Goal: Find specific page/section: Find specific page/section

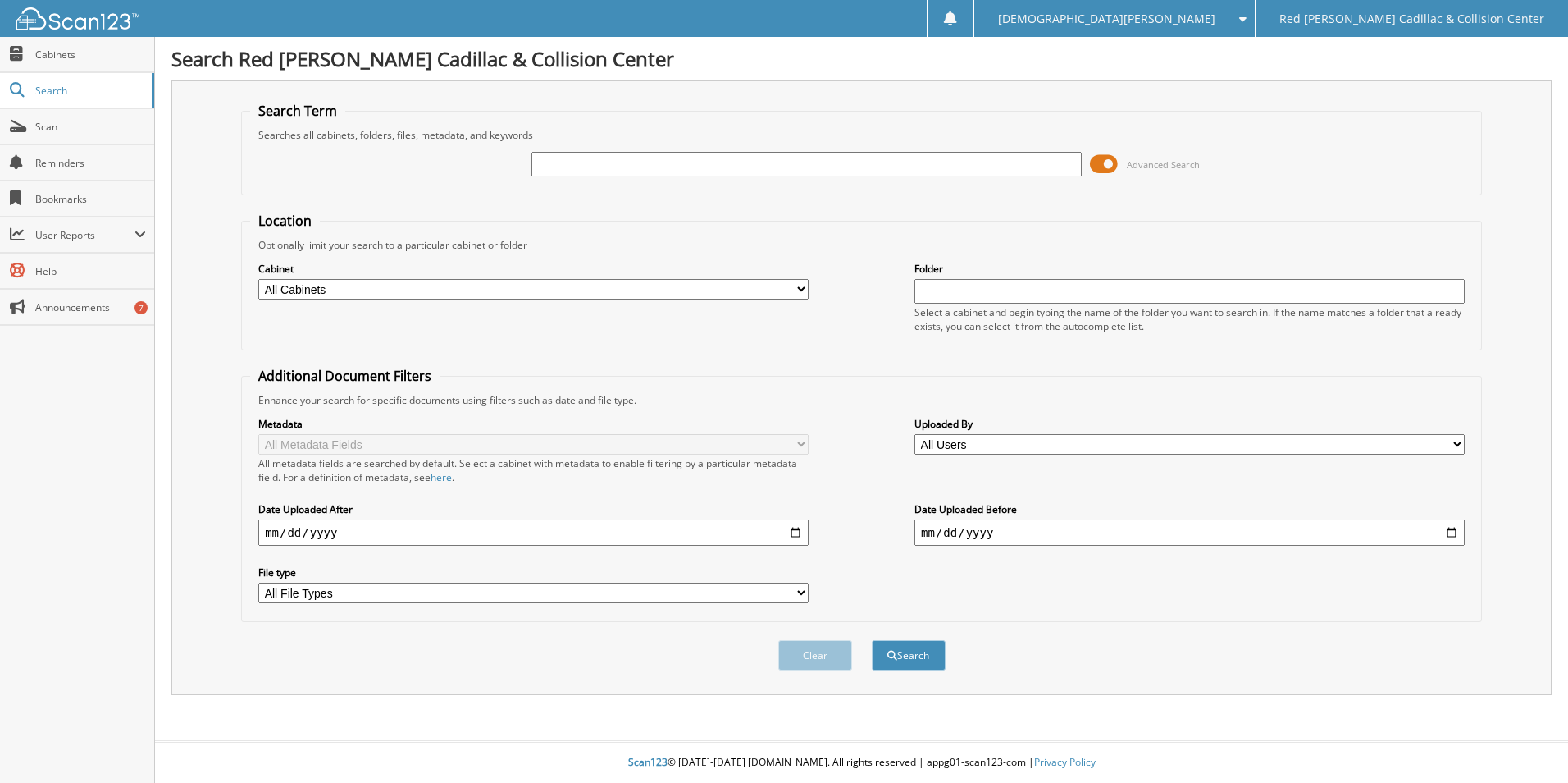
click at [569, 164] on input "text" at bounding box center [806, 163] width 550 height 25
type input "256805"
click at [872, 640] on button "Search" at bounding box center [909, 655] width 74 height 31
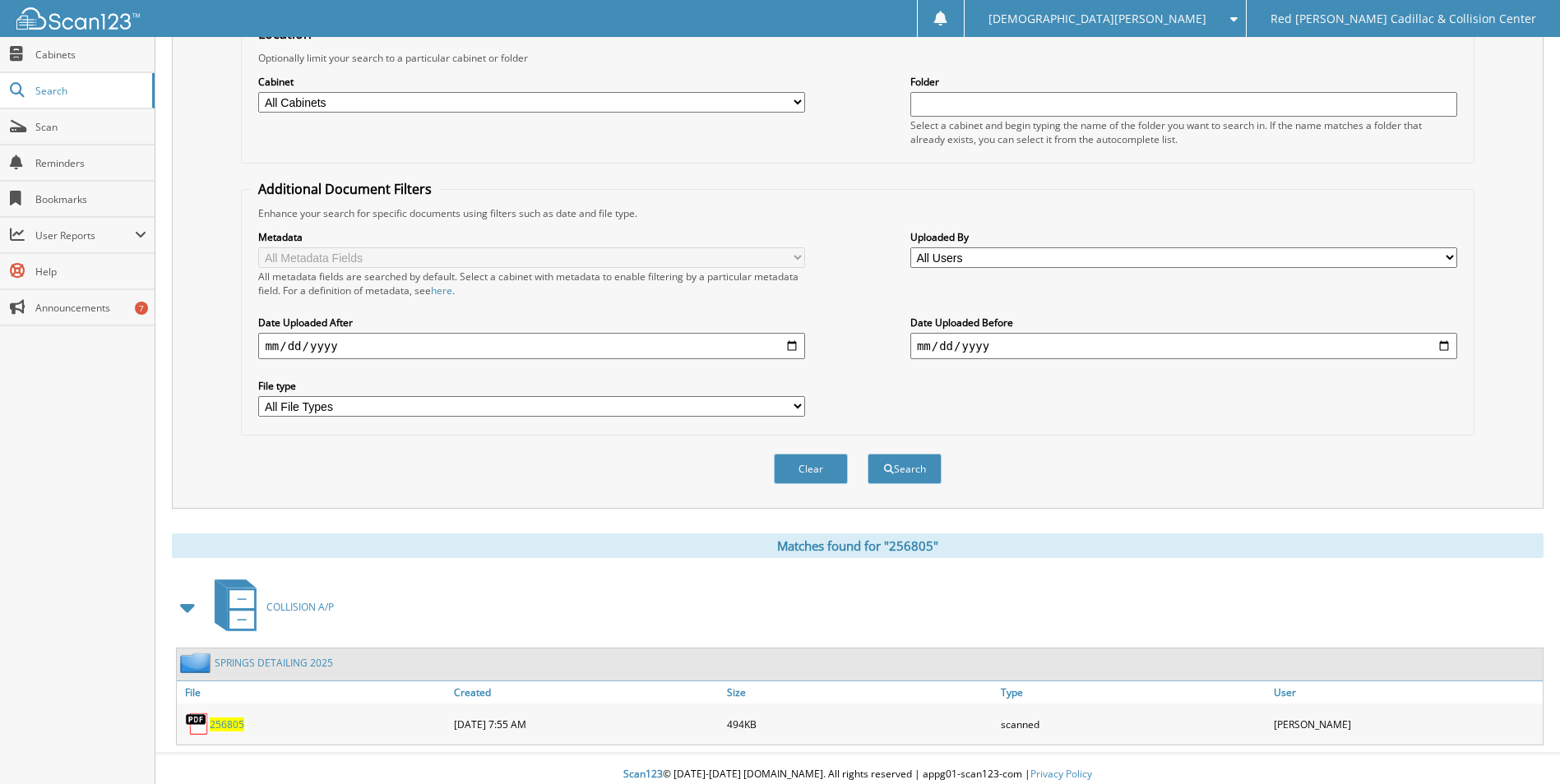
scroll to position [199, 0]
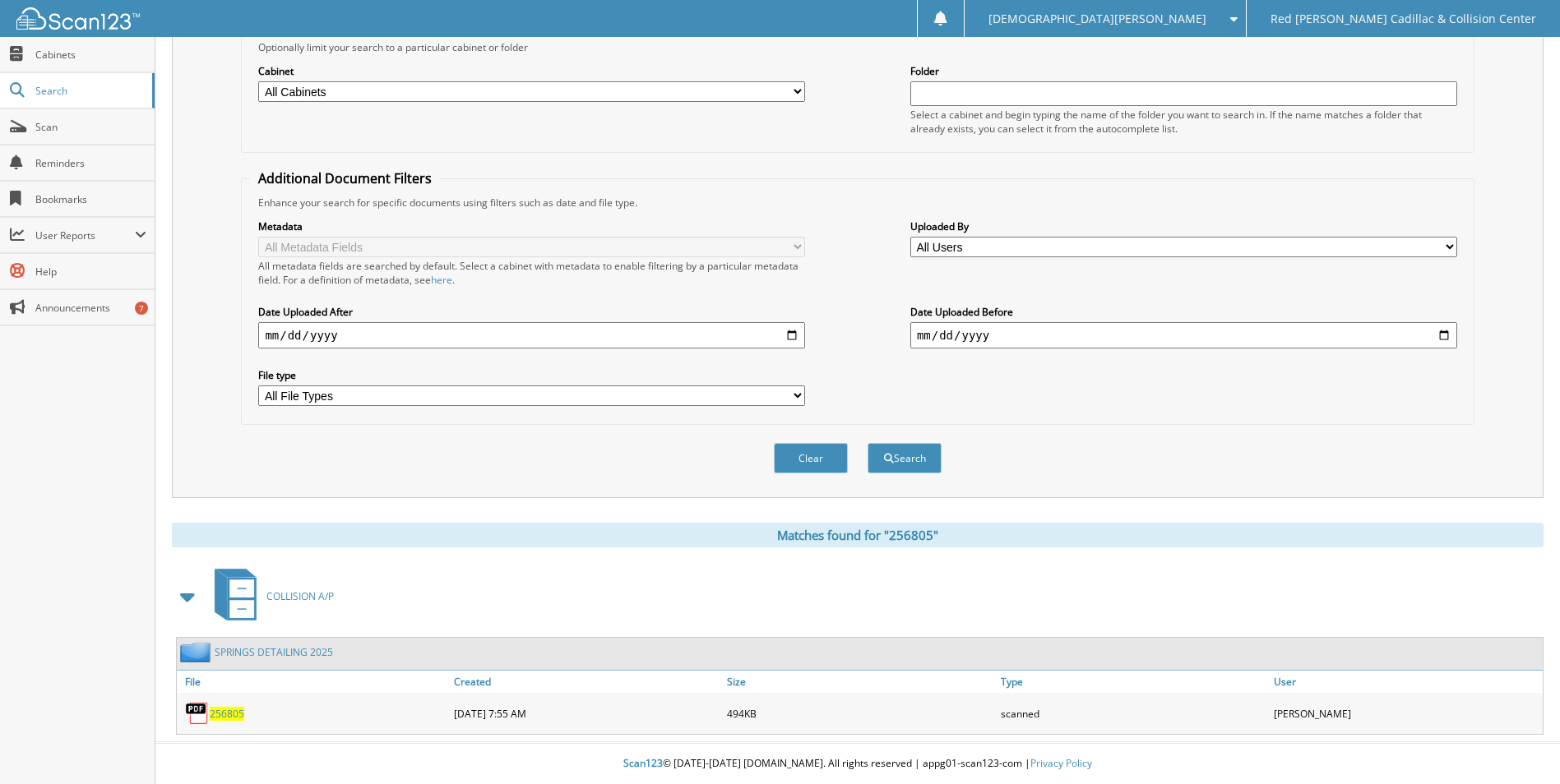
click at [224, 715] on span "256805" at bounding box center [227, 714] width 35 height 14
